Goal: Information Seeking & Learning: Check status

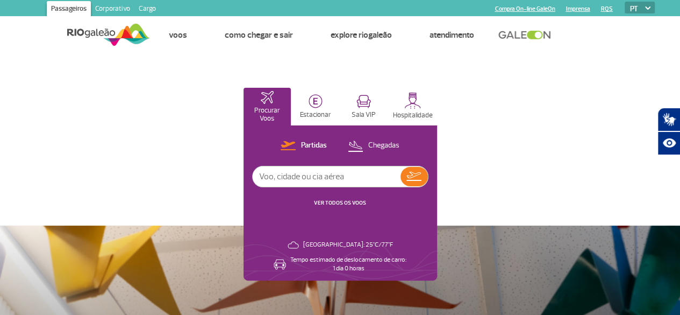
click at [366, 204] on link "VER TODOS OS VOOS" at bounding box center [340, 202] width 52 height 7
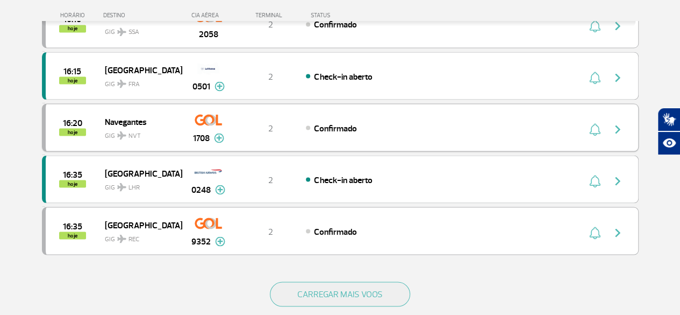
scroll to position [968, 0]
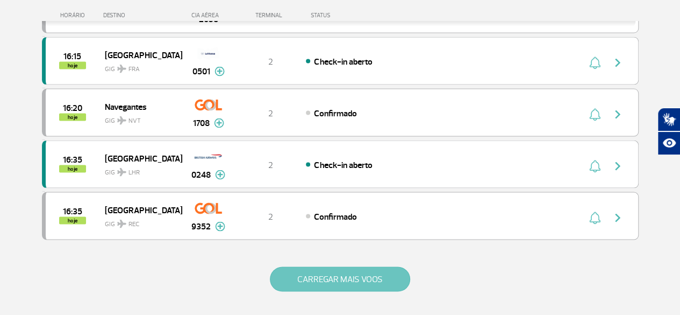
click at [341, 266] on button "CARREGAR MAIS VOOS" at bounding box center [340, 278] width 140 height 25
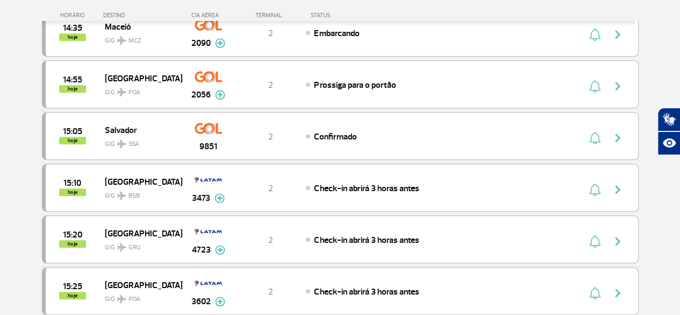
scroll to position [323, 0]
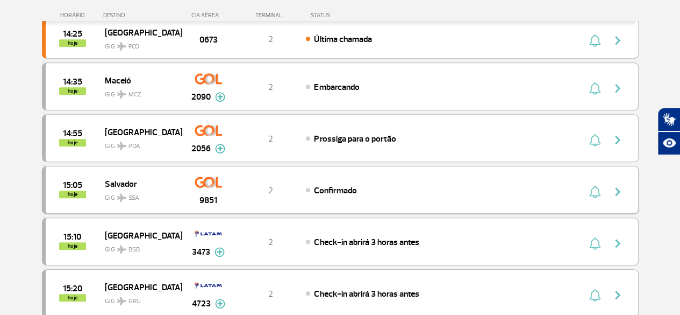
click at [204, 196] on span "9851" at bounding box center [209, 200] width 18 height 13
click at [327, 186] on span "Confirmado" at bounding box center [335, 190] width 42 height 11
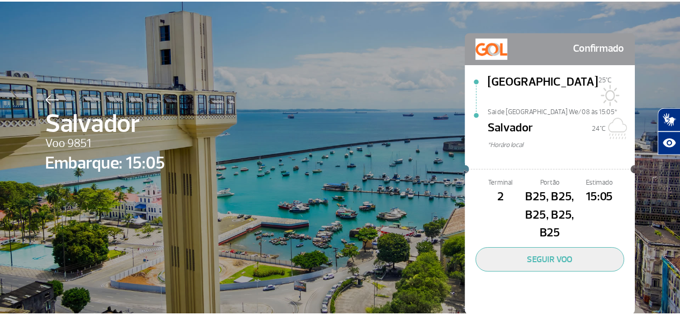
scroll to position [42, 0]
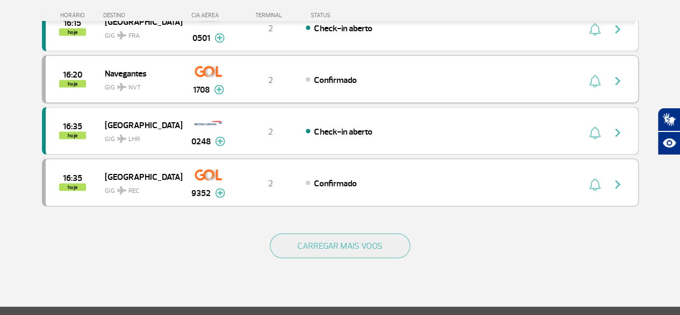
scroll to position [1121, 0]
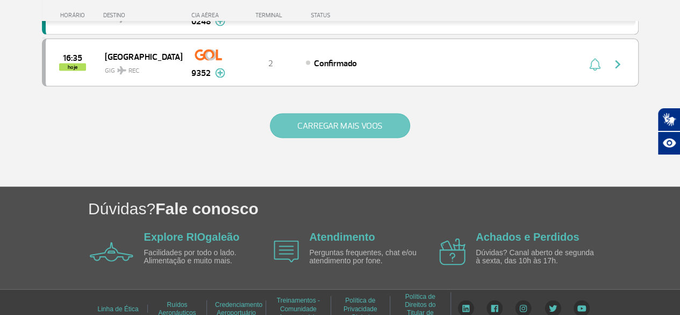
click at [317, 115] on button "CARREGAR MAIS VOOS" at bounding box center [340, 126] width 140 height 25
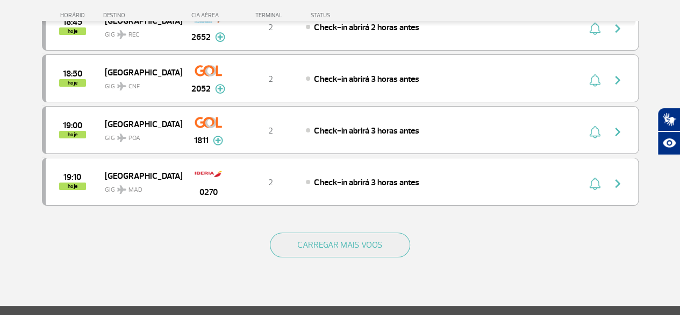
scroll to position [2036, 0]
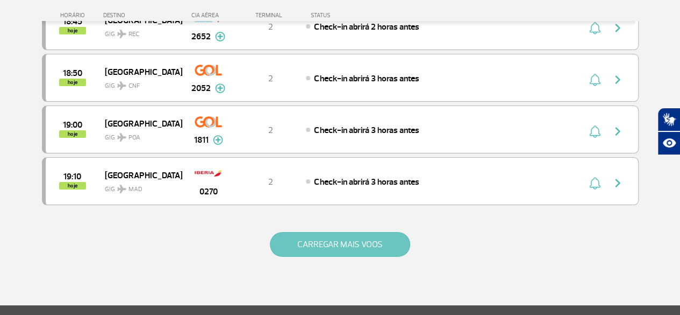
click at [346, 232] on button "CARREGAR MAIS VOOS" at bounding box center [340, 244] width 140 height 25
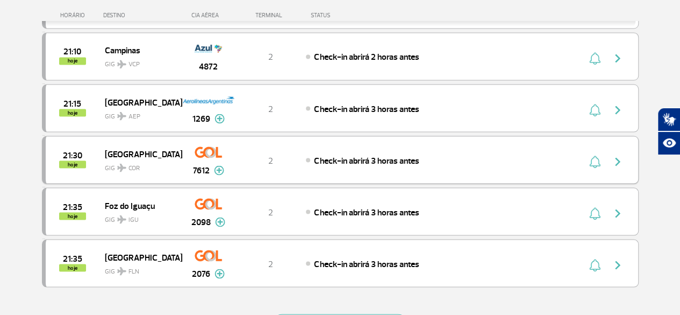
scroll to position [3004, 0]
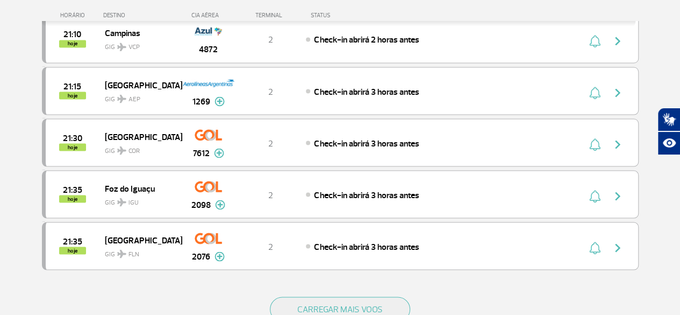
click at [332, 296] on button "CARREGAR MAIS VOOS" at bounding box center [340, 308] width 140 height 25
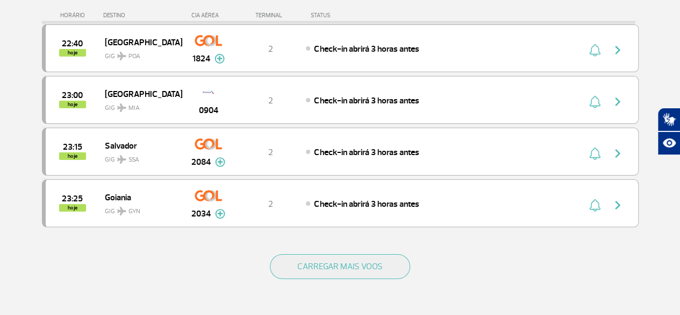
scroll to position [4080, 0]
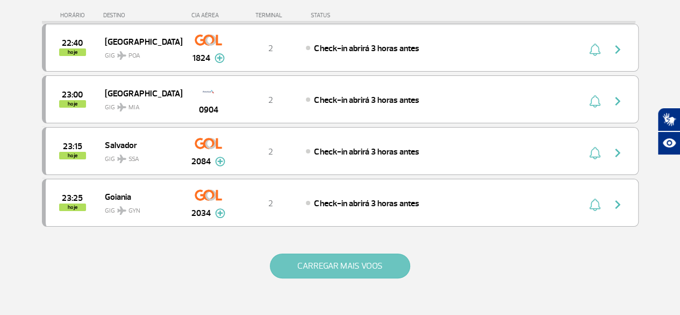
click at [328, 253] on button "CARREGAR MAIS VOOS" at bounding box center [340, 265] width 140 height 25
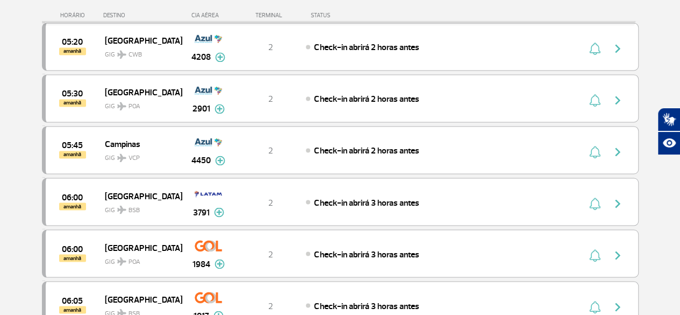
scroll to position [4940, 0]
